Goal: Information Seeking & Learning: Learn about a topic

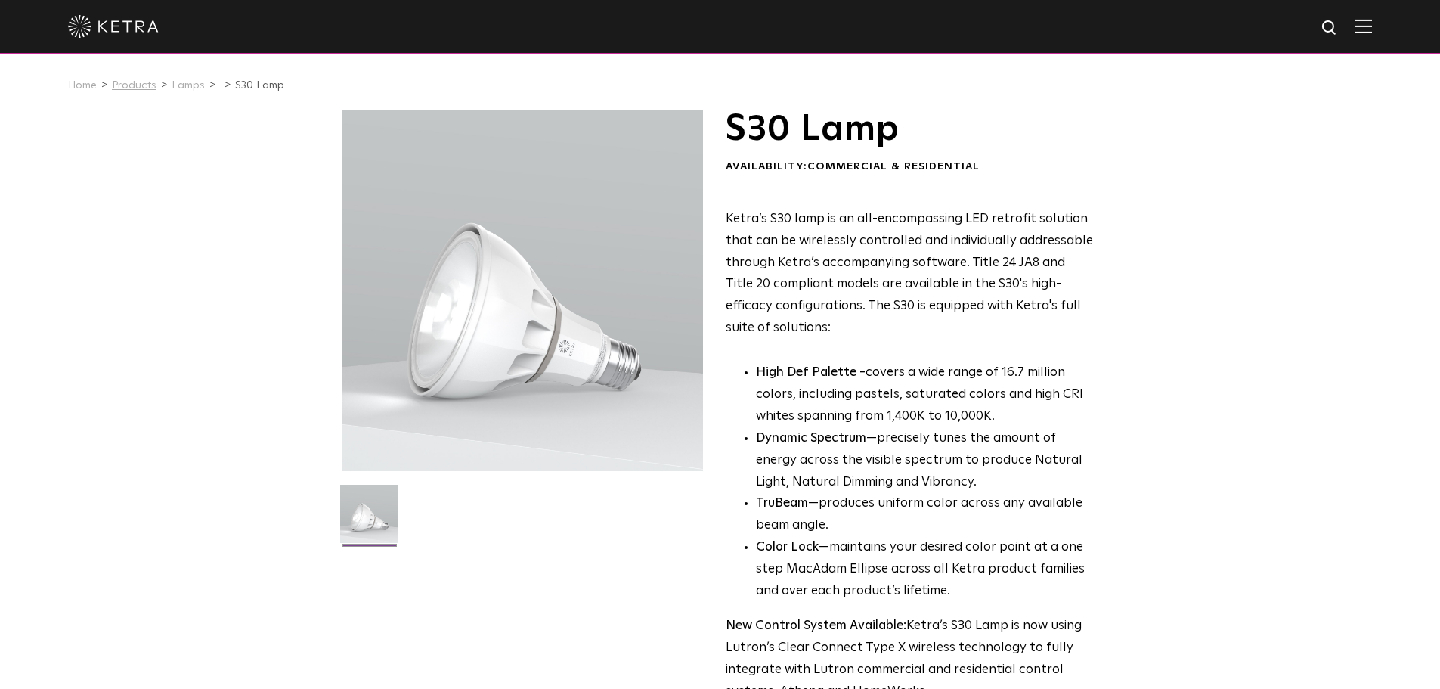
click at [143, 87] on link "Products" at bounding box center [134, 85] width 45 height 11
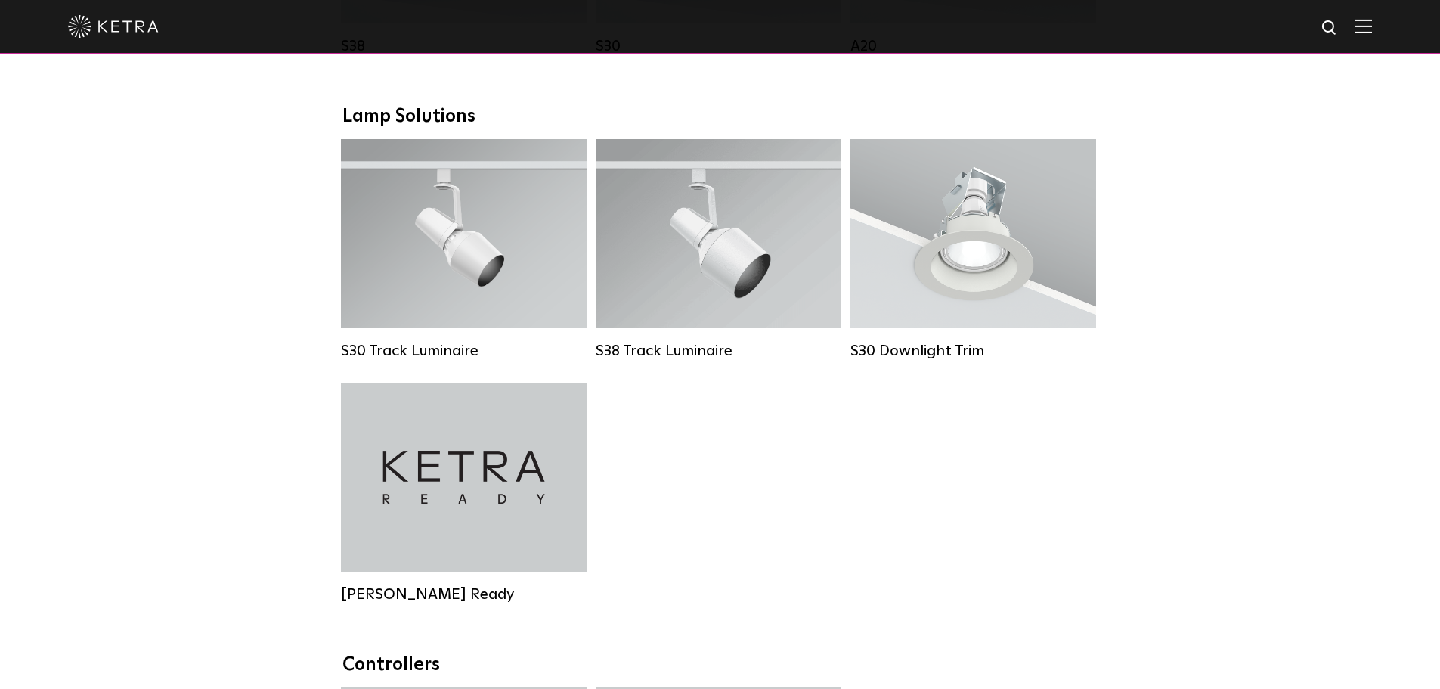
scroll to position [1361, 0]
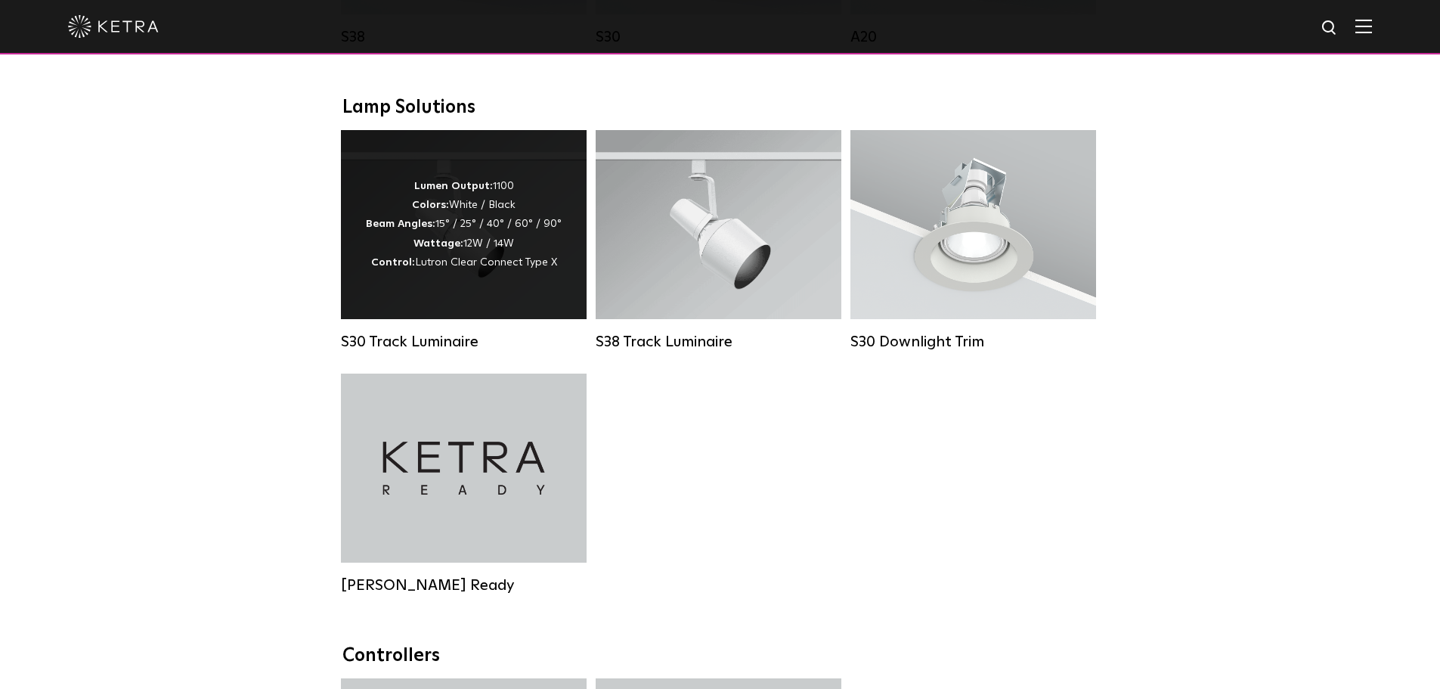
click at [470, 306] on div "Lumen Output: 1100 Colors: White / Black Beam Angles: 15° / 25° / 40° / 60° / 9…" at bounding box center [464, 224] width 246 height 189
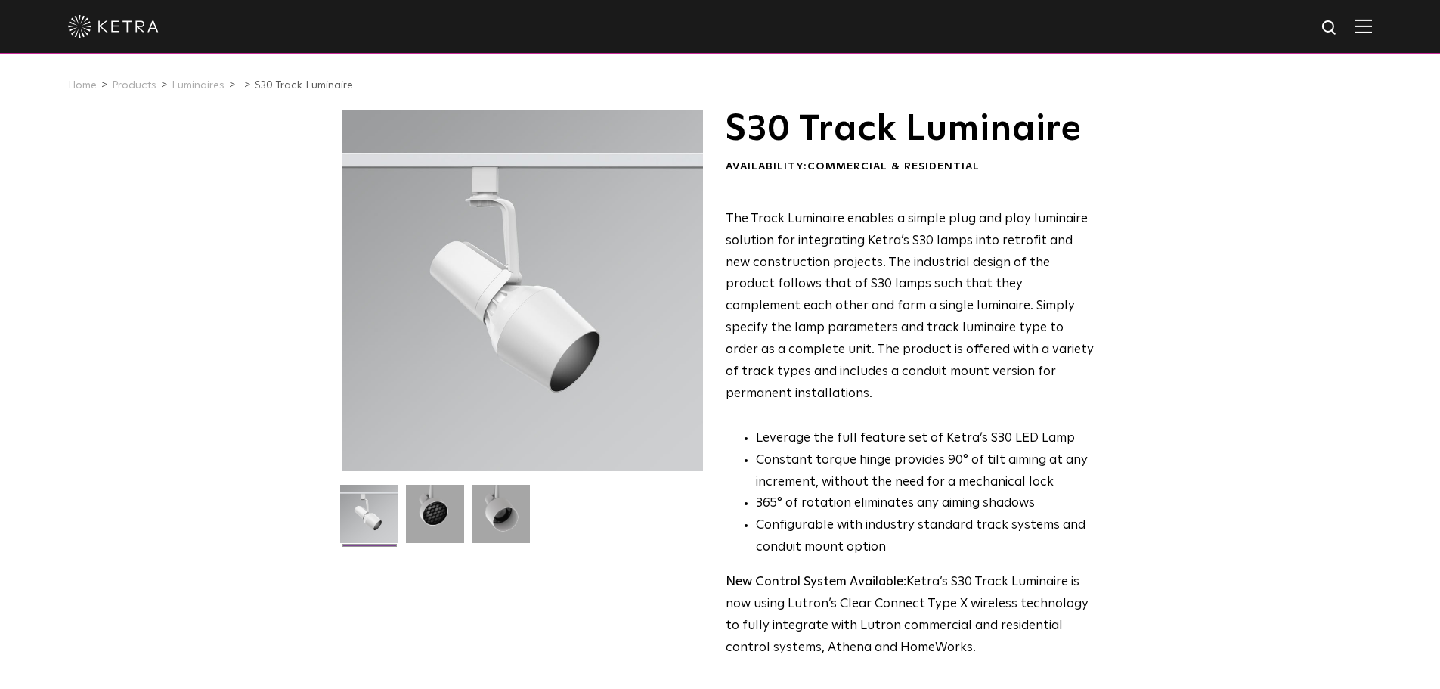
click at [1175, 220] on div "S30 Track Luminaire Availability: Commercial & Residential The Track Luminaire …" at bounding box center [720, 467] width 1440 height 715
